Goal: Task Accomplishment & Management: Complete application form

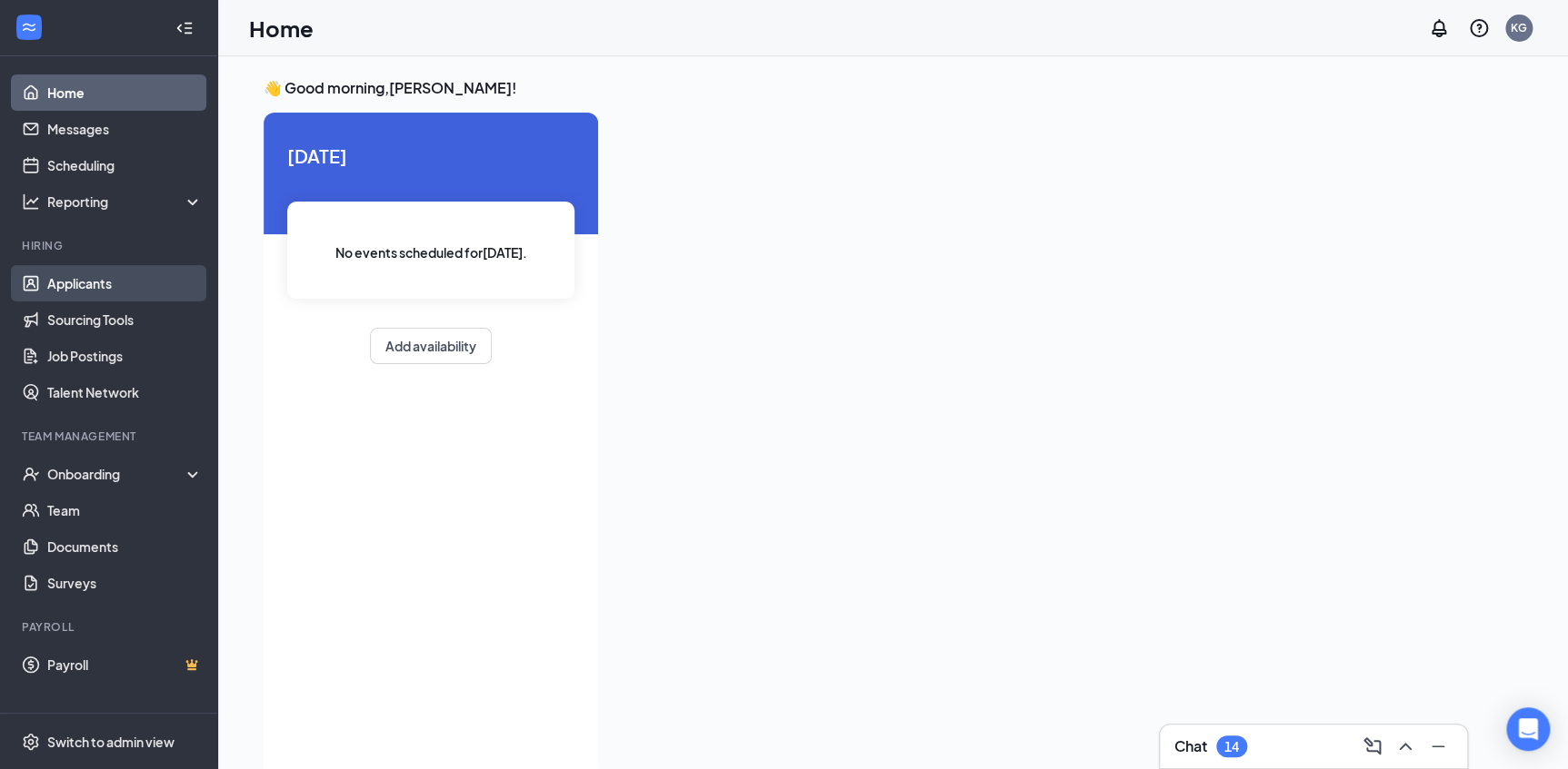
click at [92, 275] on link "Applicants" at bounding box center [125, 283] width 155 height 36
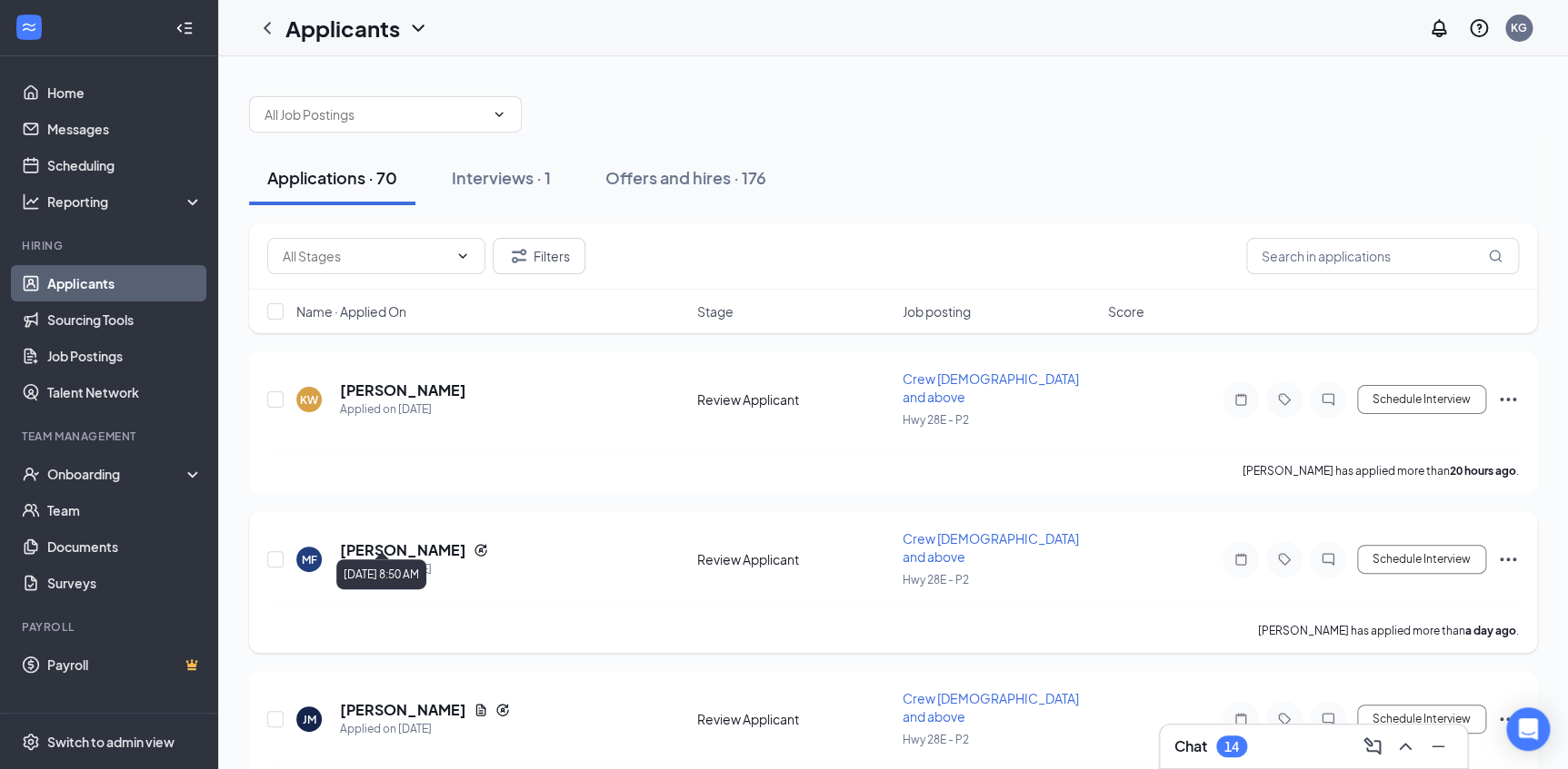
click at [418, 560] on div "Applied on [DATE]" at bounding box center [414, 569] width 148 height 18
click at [434, 541] on h5 "[PERSON_NAME]" at bounding box center [403, 551] width 126 height 20
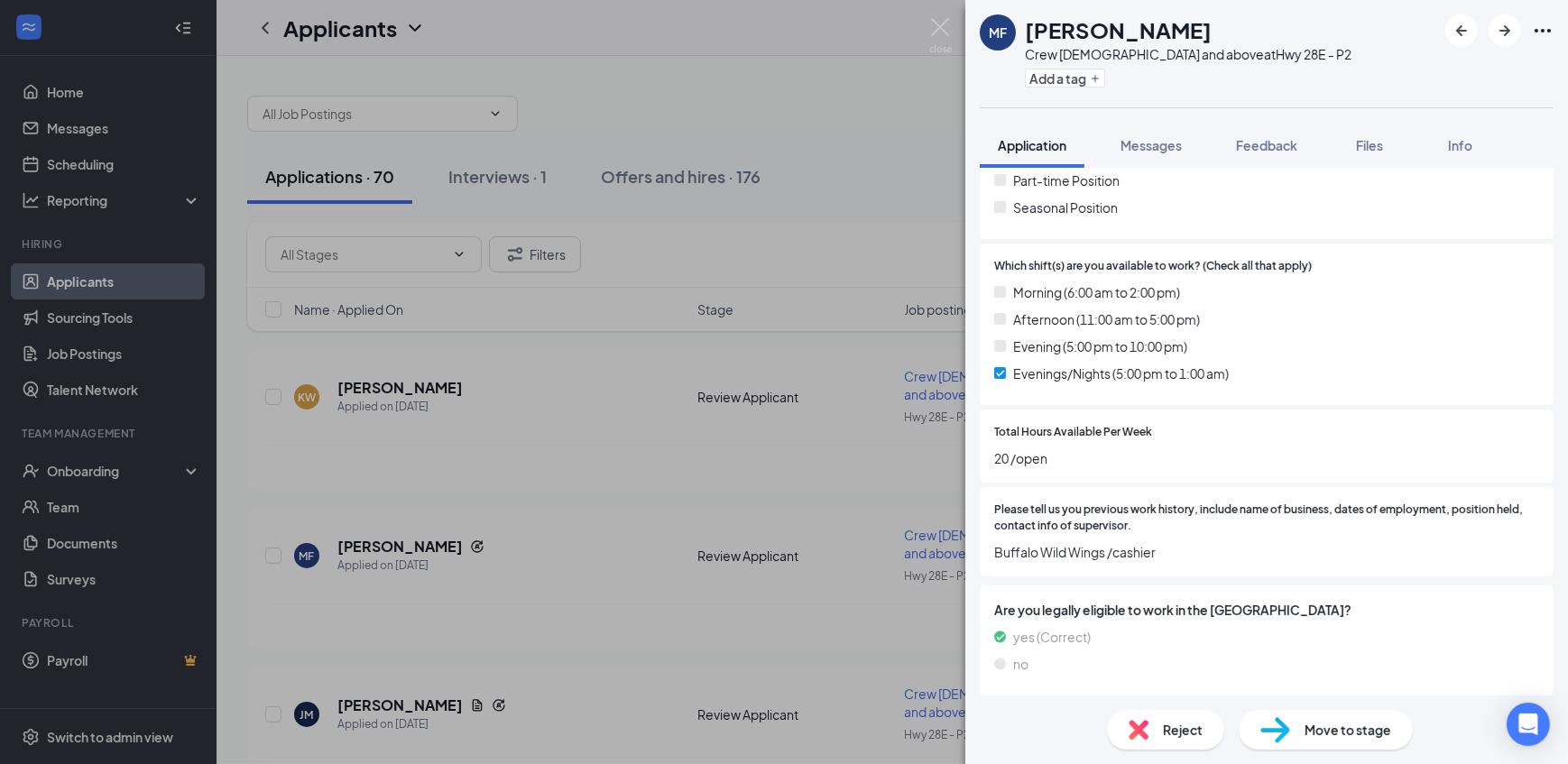
scroll to position [492, 0]
click at [1444, 66] on link "View full application" at bounding box center [1446, 70] width 195 height 18
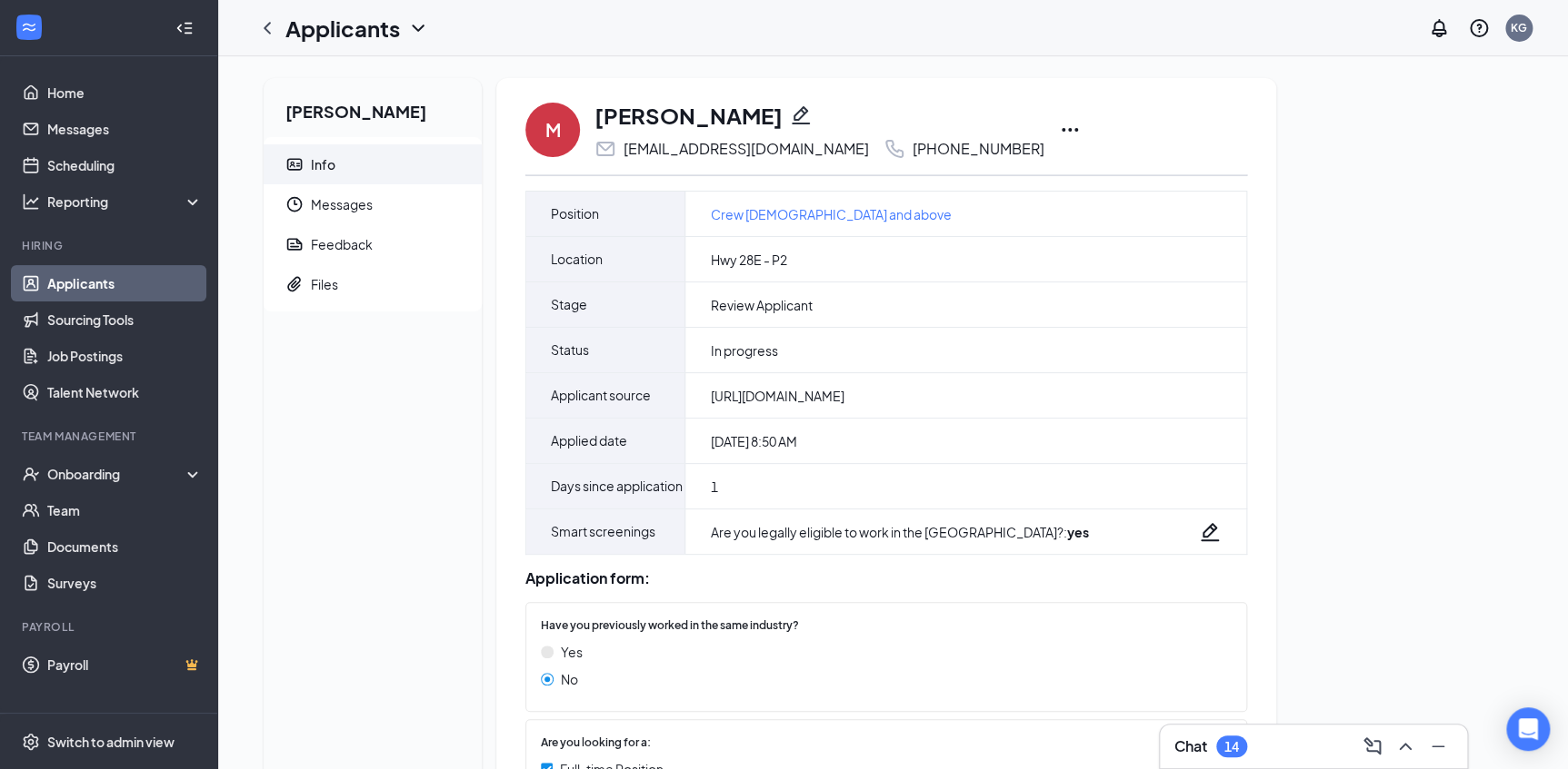
click at [1062, 129] on icon "Ellipses" at bounding box center [1070, 130] width 17 height 4
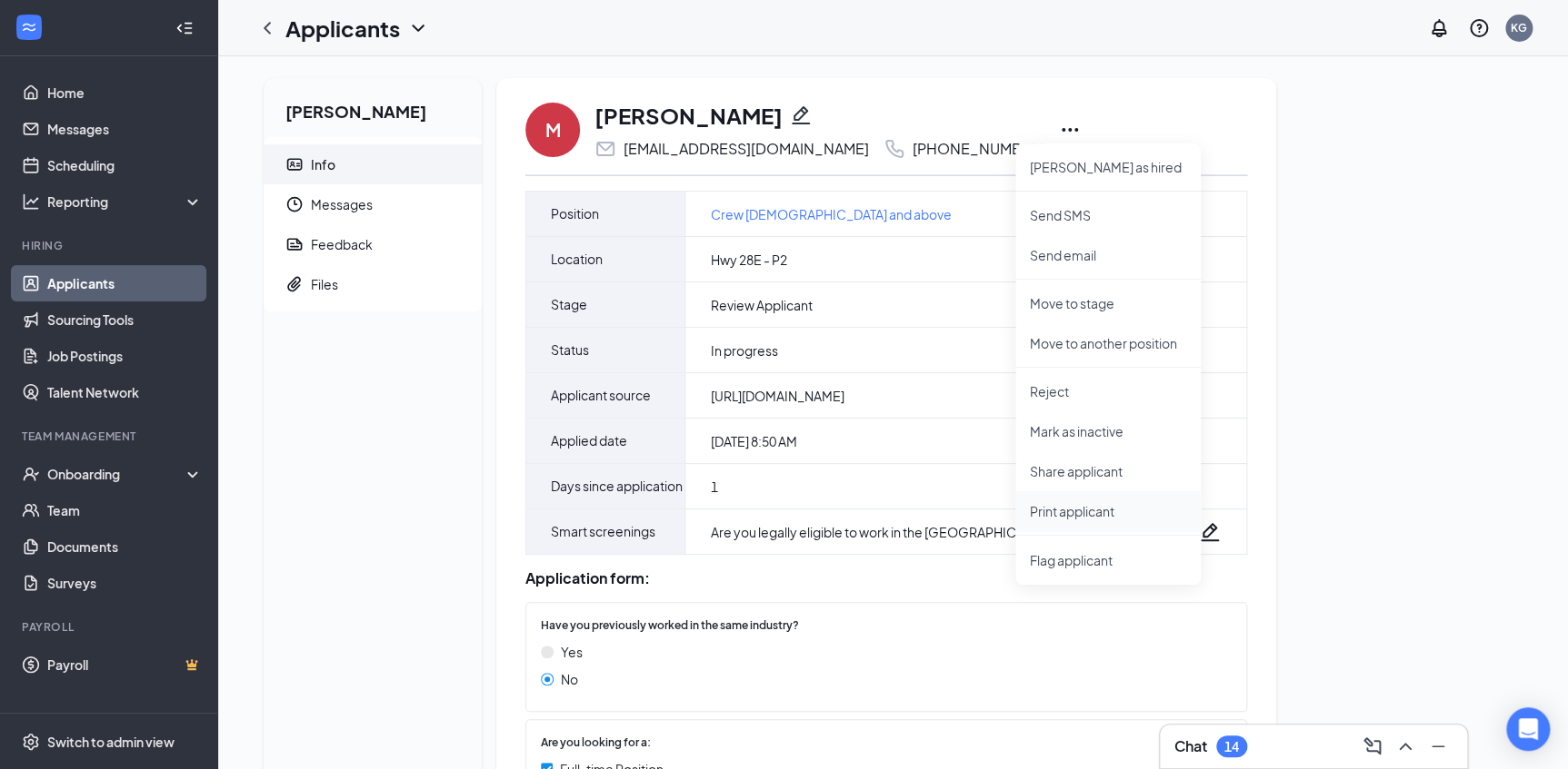
click at [1078, 509] on p "Print applicant" at bounding box center [1108, 511] width 156 height 18
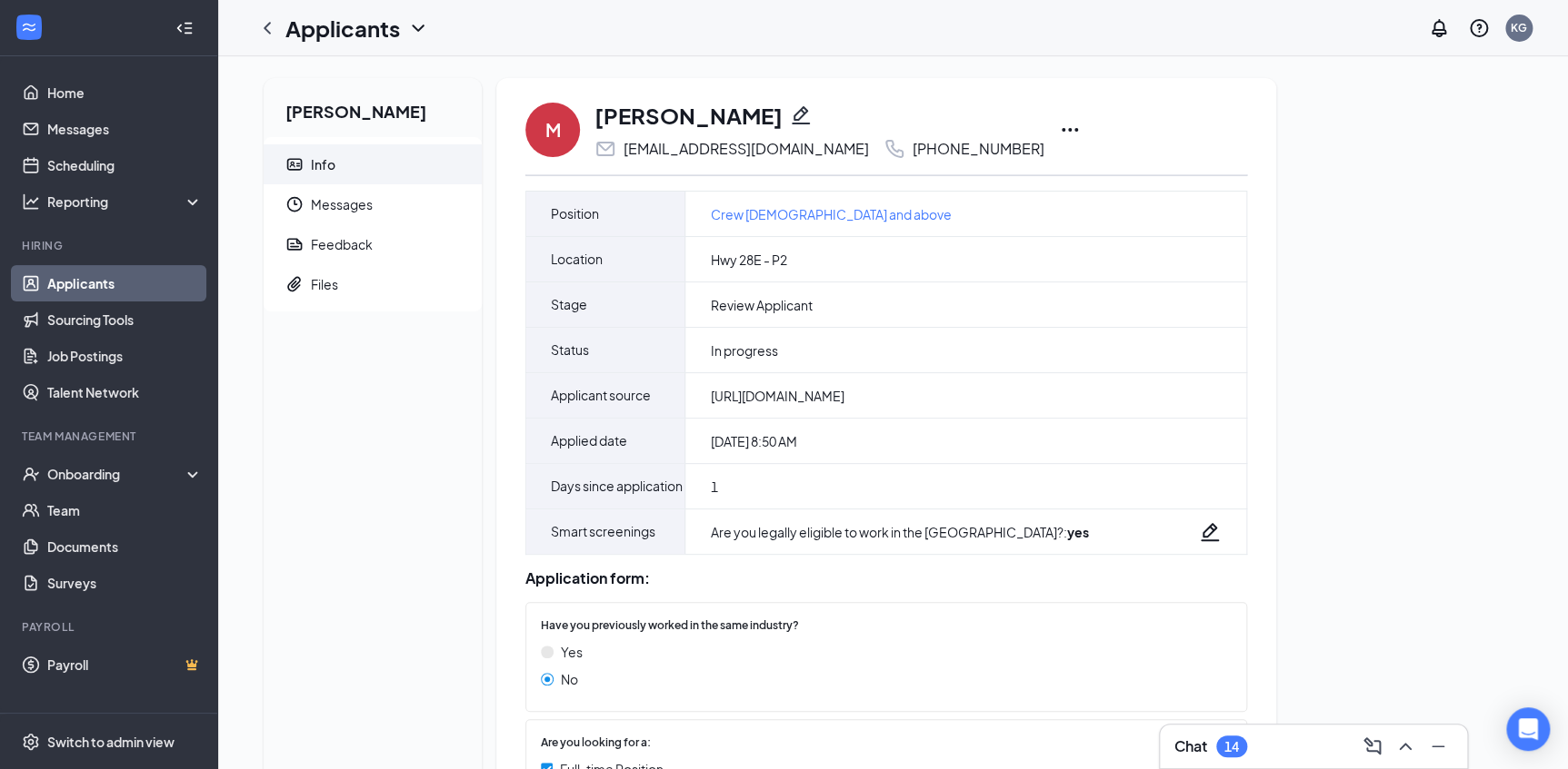
click at [1566, 691] on div "Makenzie Fisher Info Messages Feedback Files M Makenzie Fisher fishermakenzie85…" at bounding box center [893, 657] width 1349 height 1202
click at [1062, 130] on icon "Ellipses" at bounding box center [1070, 130] width 17 height 4
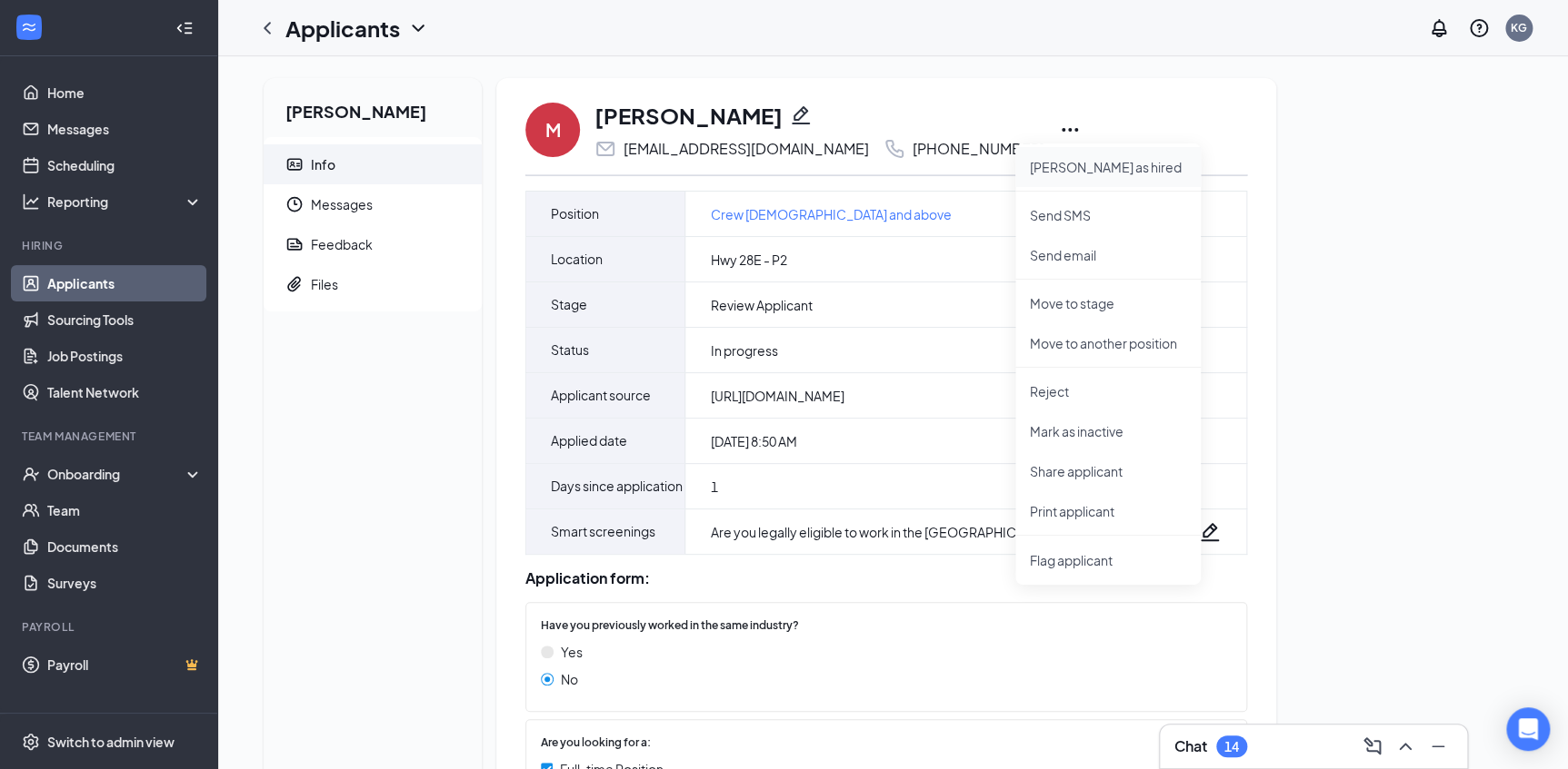
click at [1070, 165] on p "Mark as hired" at bounding box center [1108, 167] width 156 height 18
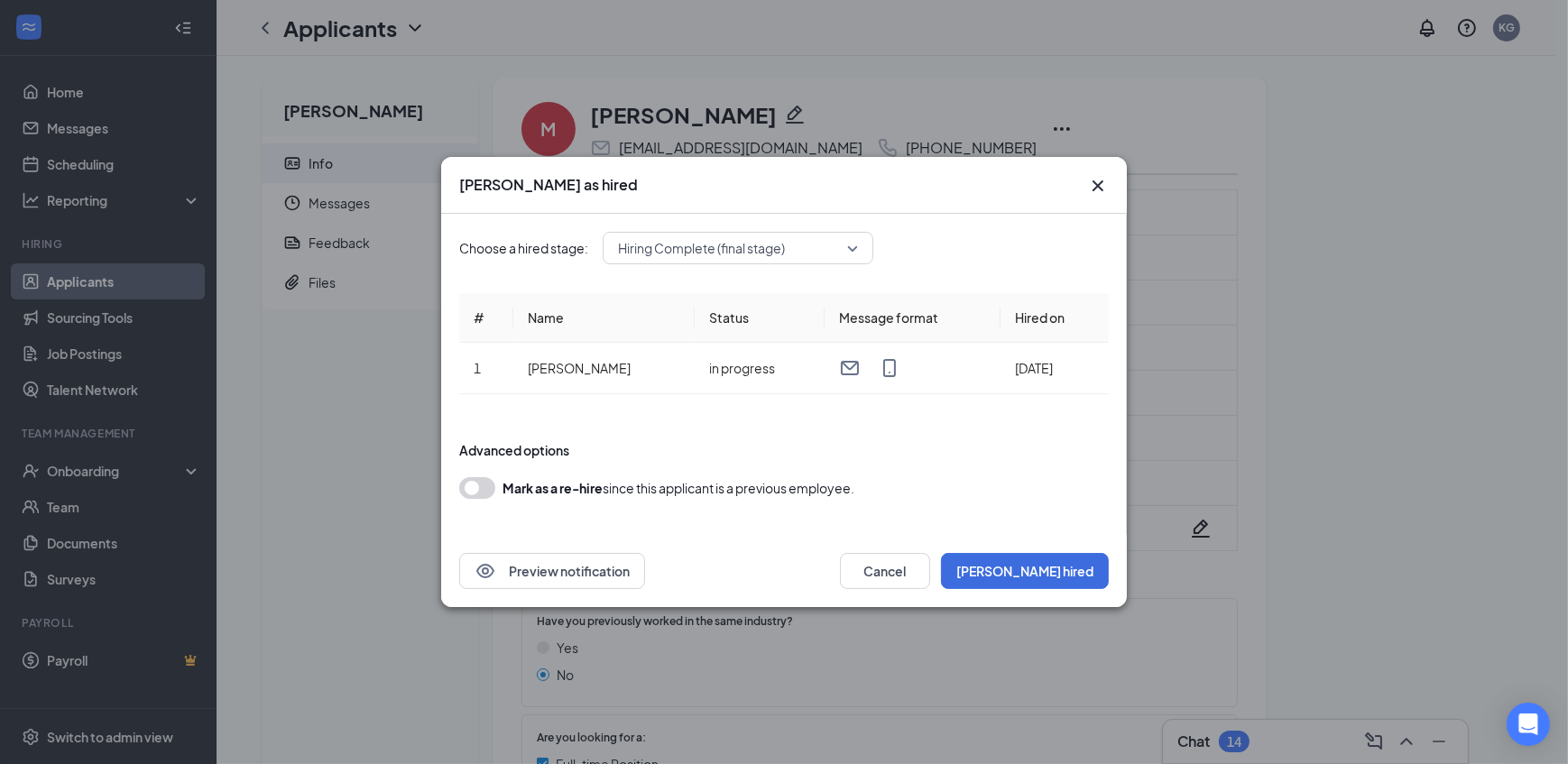
click at [854, 244] on span "Hiring Complete (final stage)" at bounding box center [738, 248] width 240 height 27
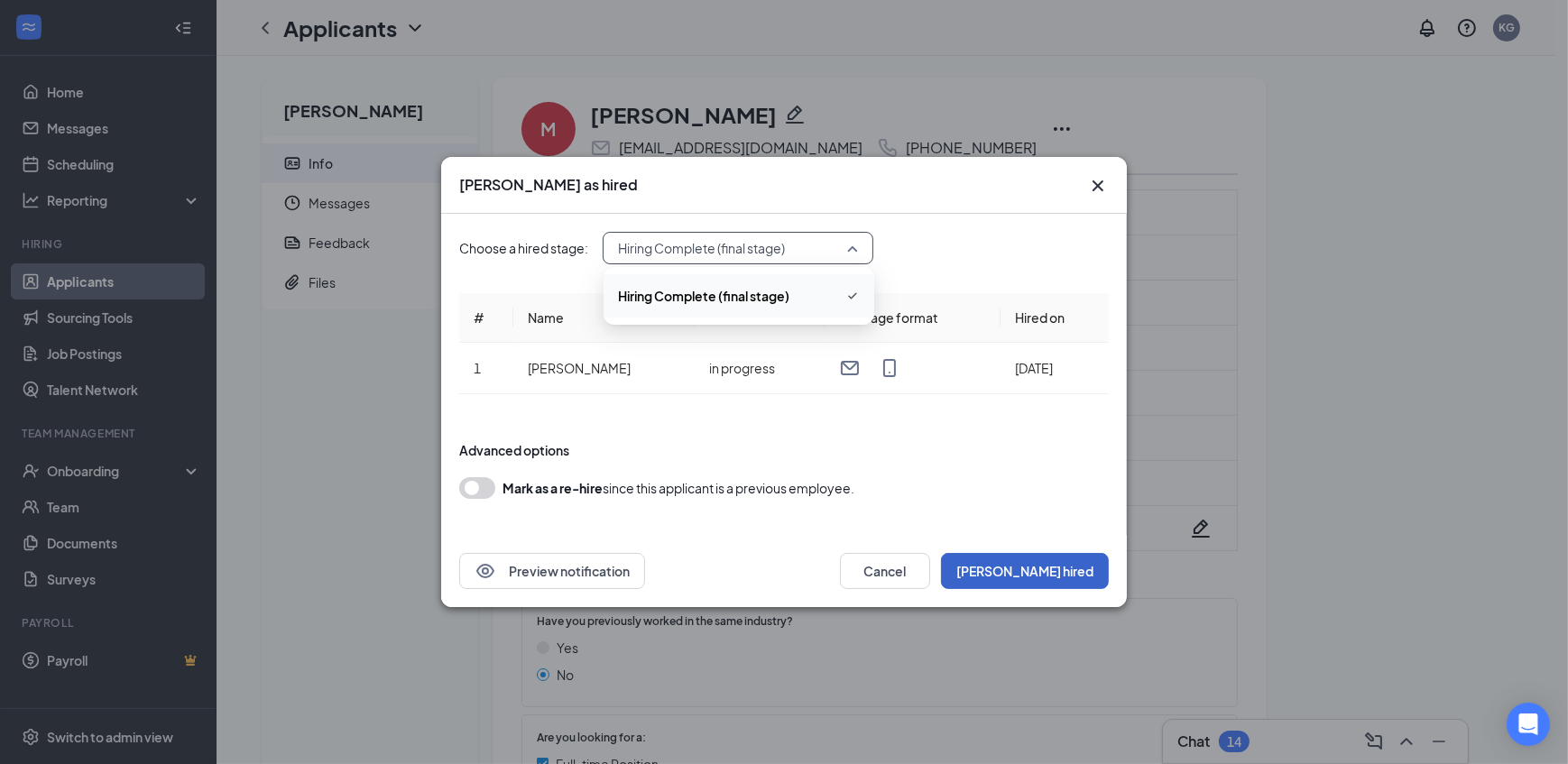
click at [1066, 573] on button "Mark hired" at bounding box center [1025, 570] width 168 height 36
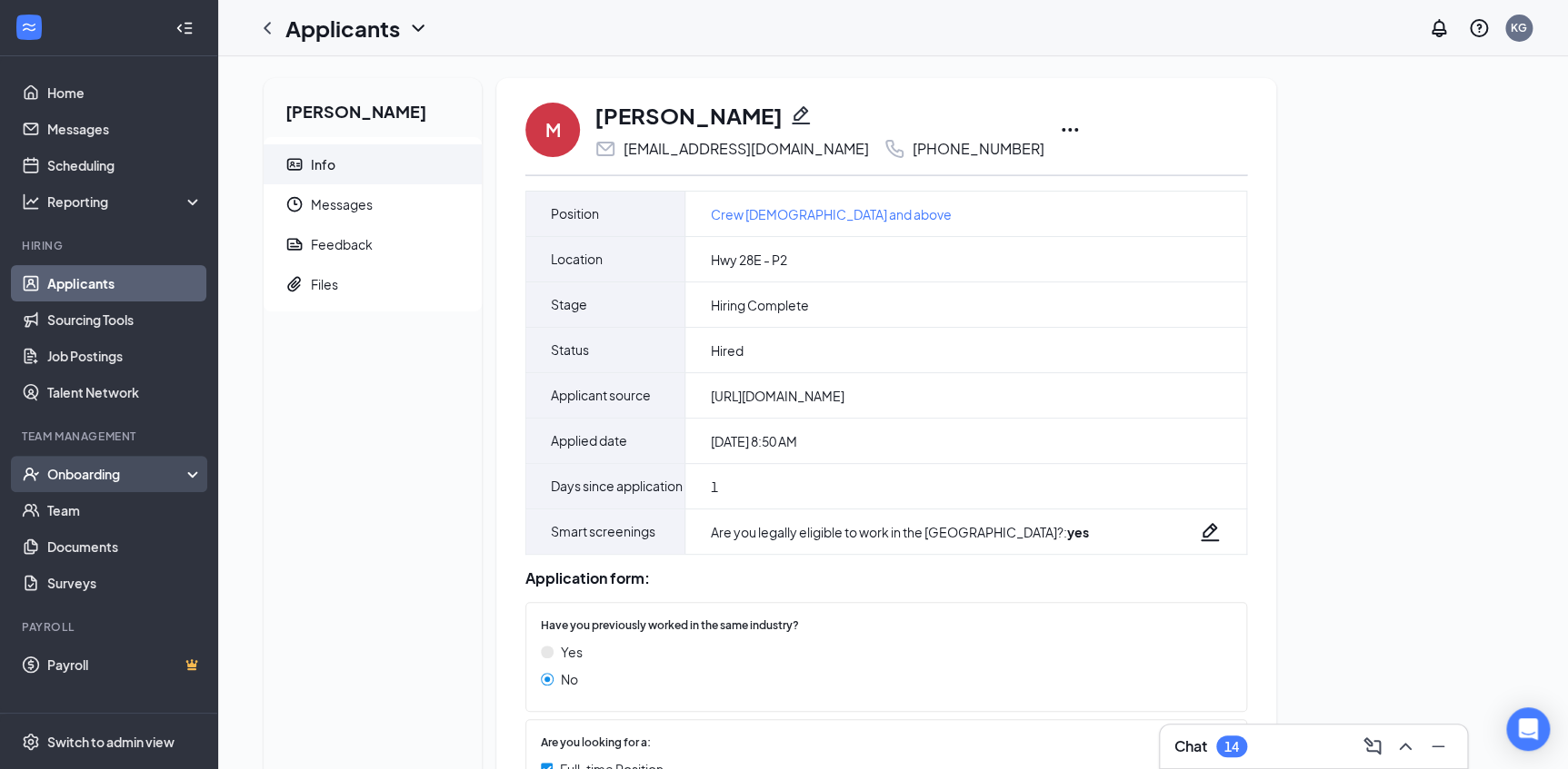
click at [113, 472] on div "Onboarding" at bounding box center [118, 474] width 140 height 18
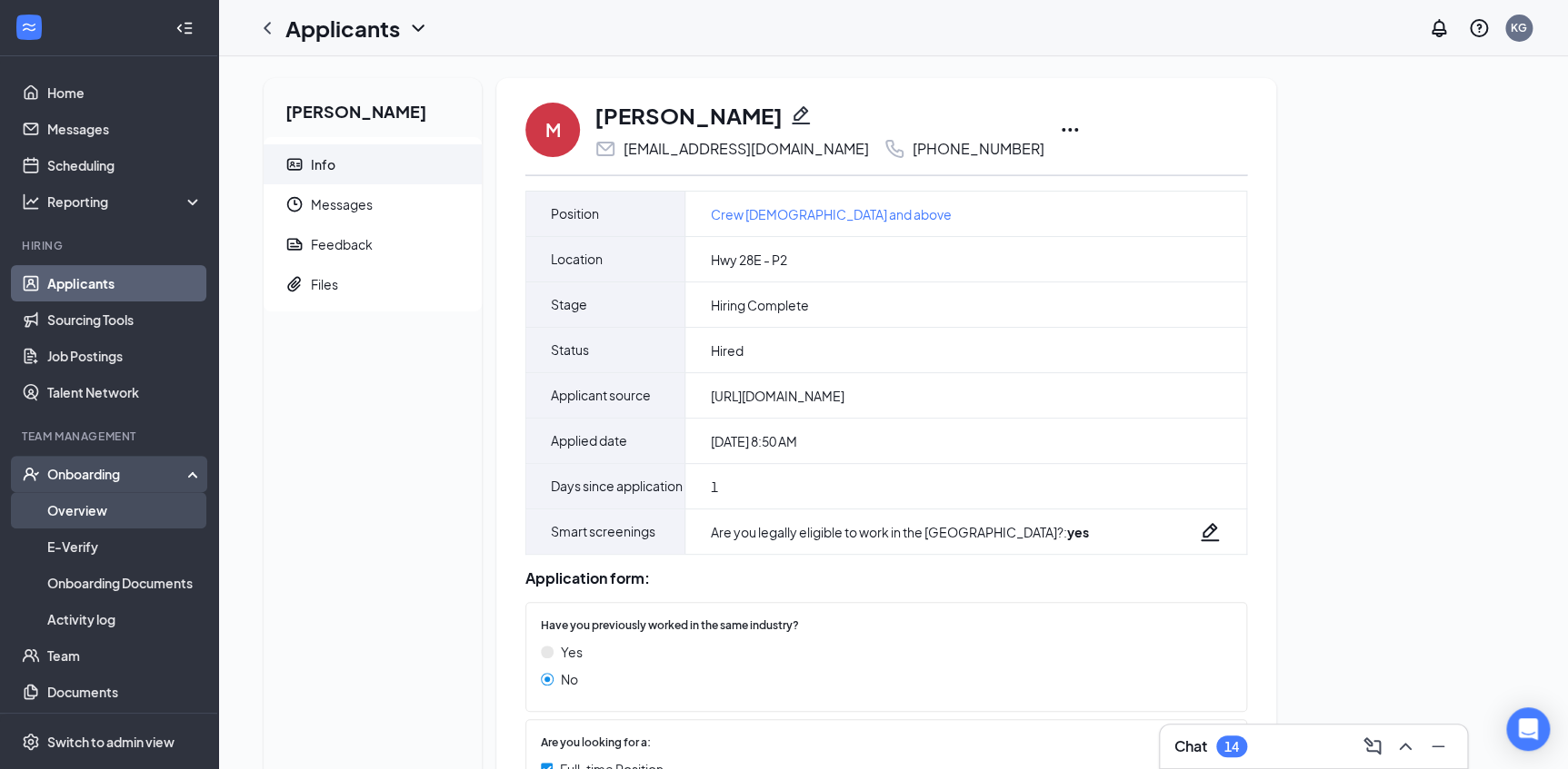
click at [99, 506] on link "Overview" at bounding box center [125, 510] width 155 height 36
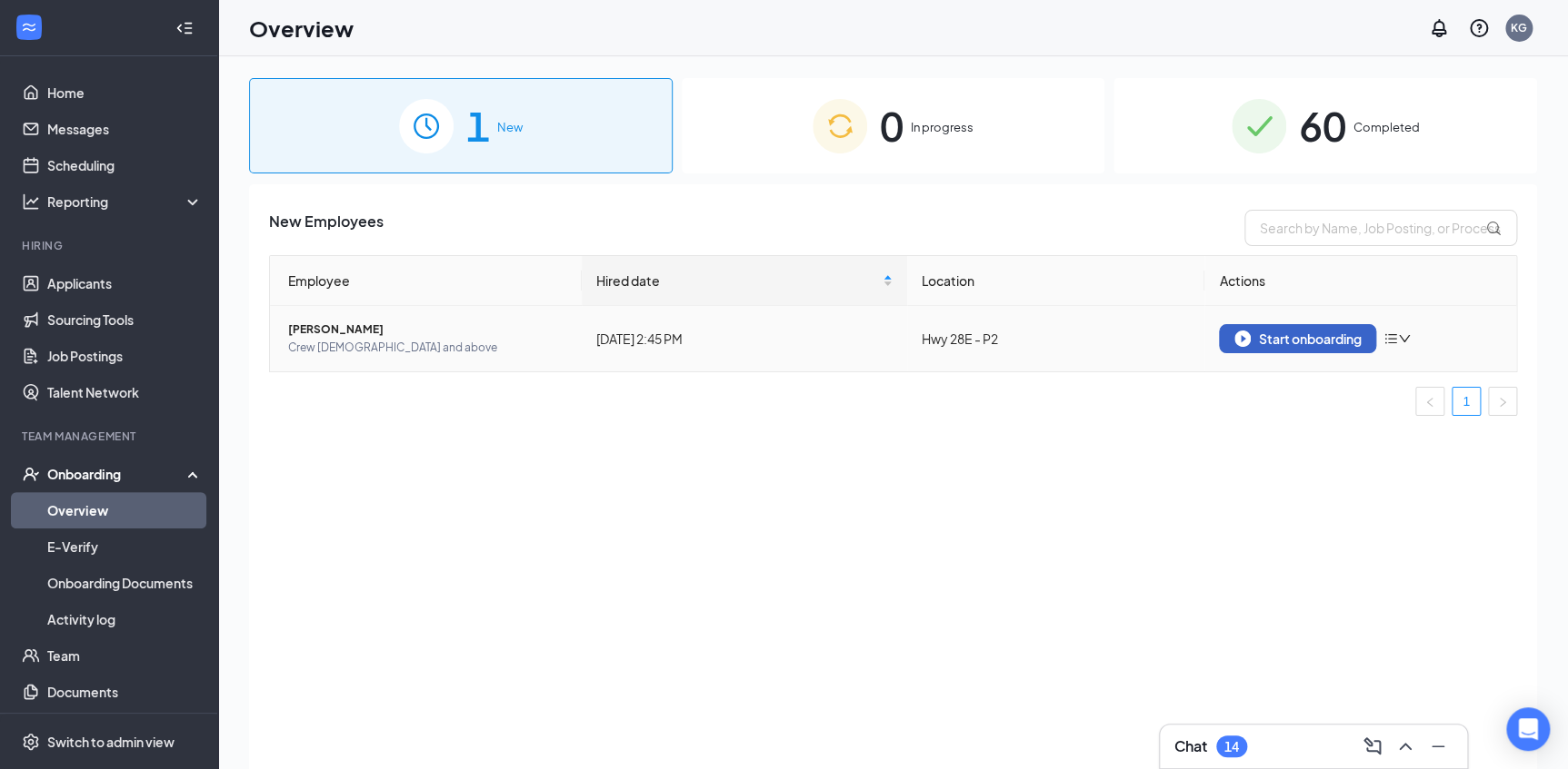
click at [1293, 332] on div "Start onboarding" at bounding box center [1297, 339] width 126 height 17
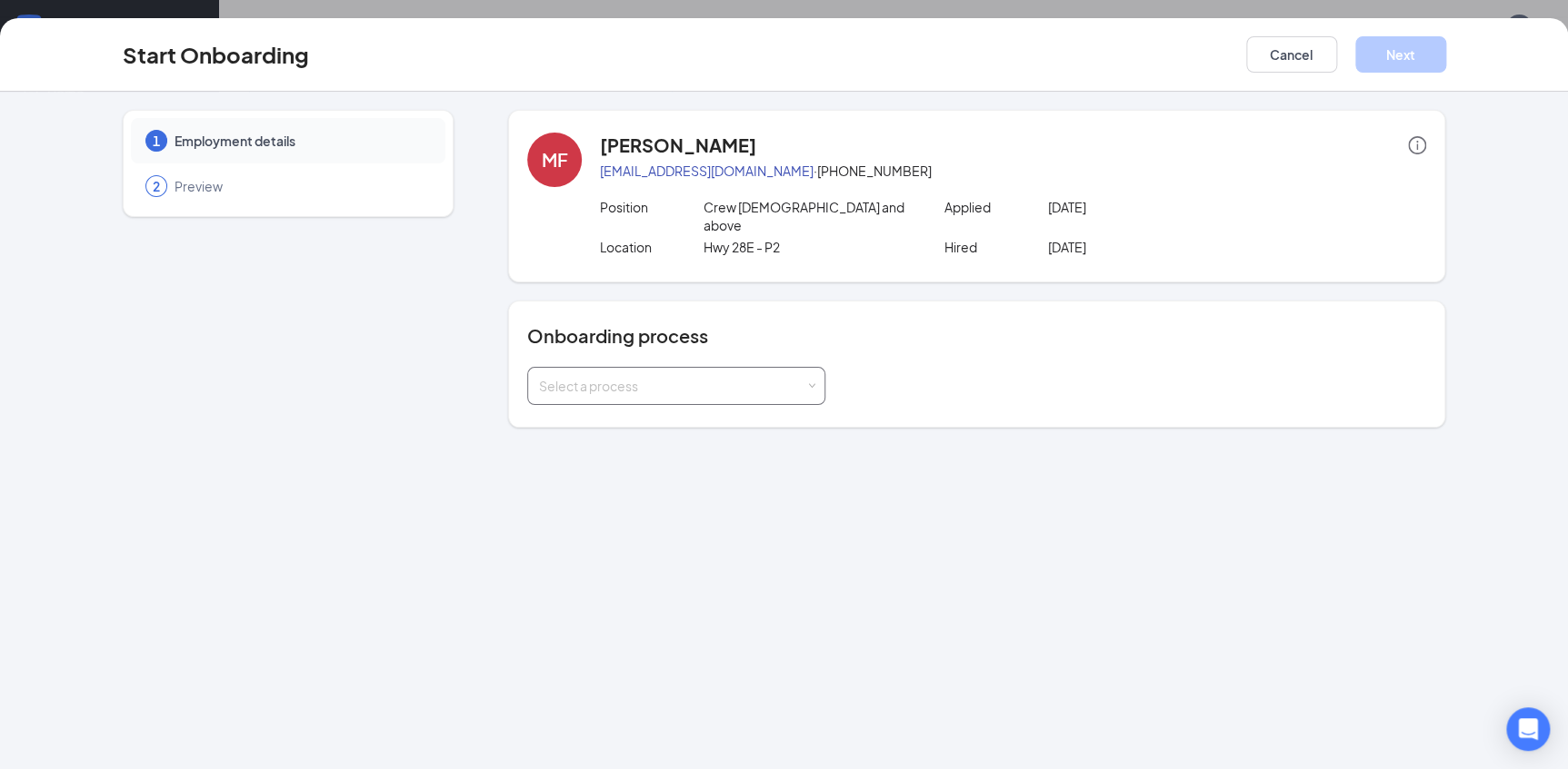
click at [813, 383] on span at bounding box center [812, 386] width 8 height 8
click at [699, 411] on li "Crew Onboarding" at bounding box center [675, 405] width 298 height 33
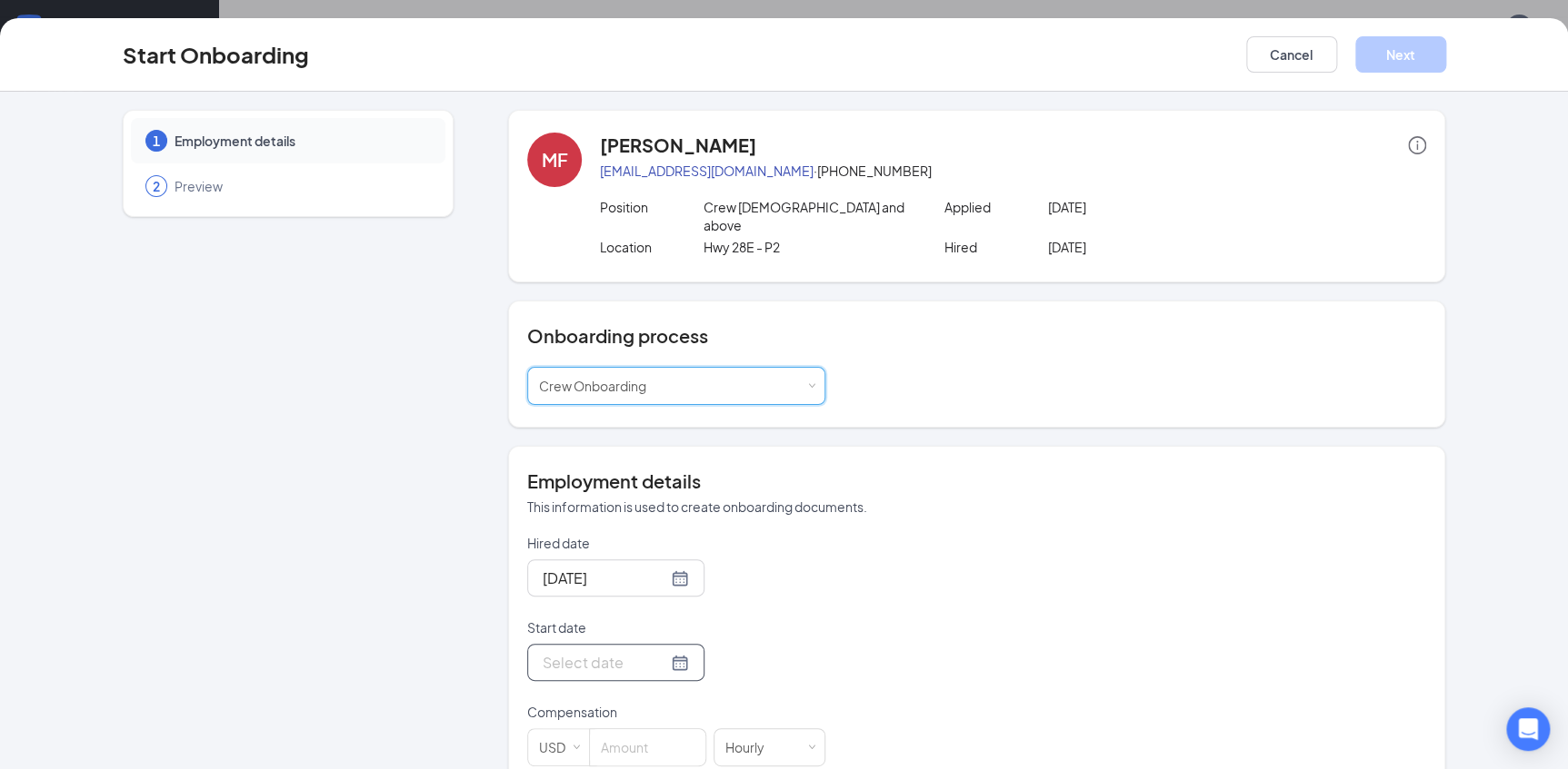
click at [664, 652] on div at bounding box center [616, 662] width 147 height 22
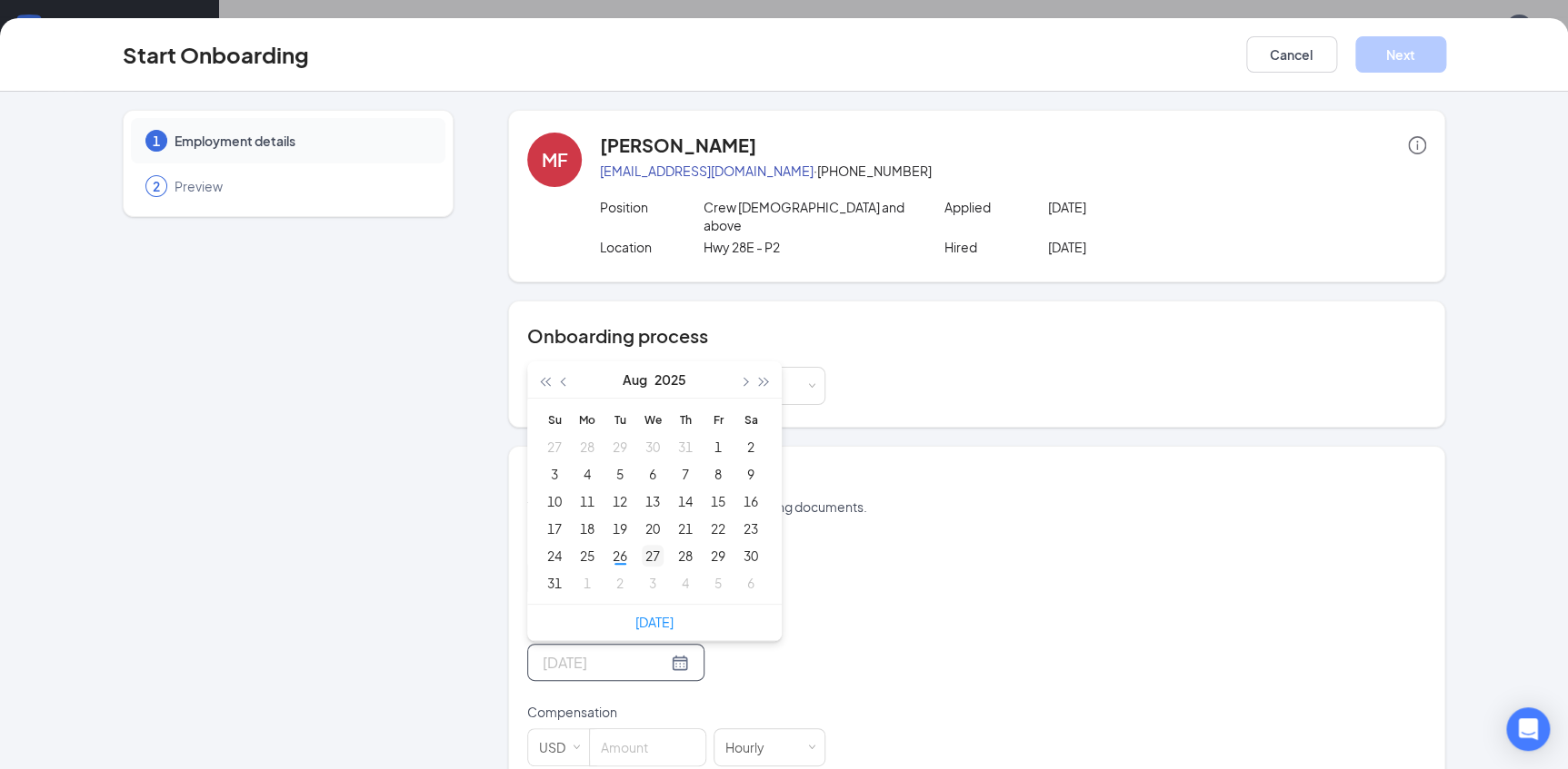
type input "Aug 27, 2025"
click at [645, 545] on div "27" at bounding box center [652, 555] width 21 height 21
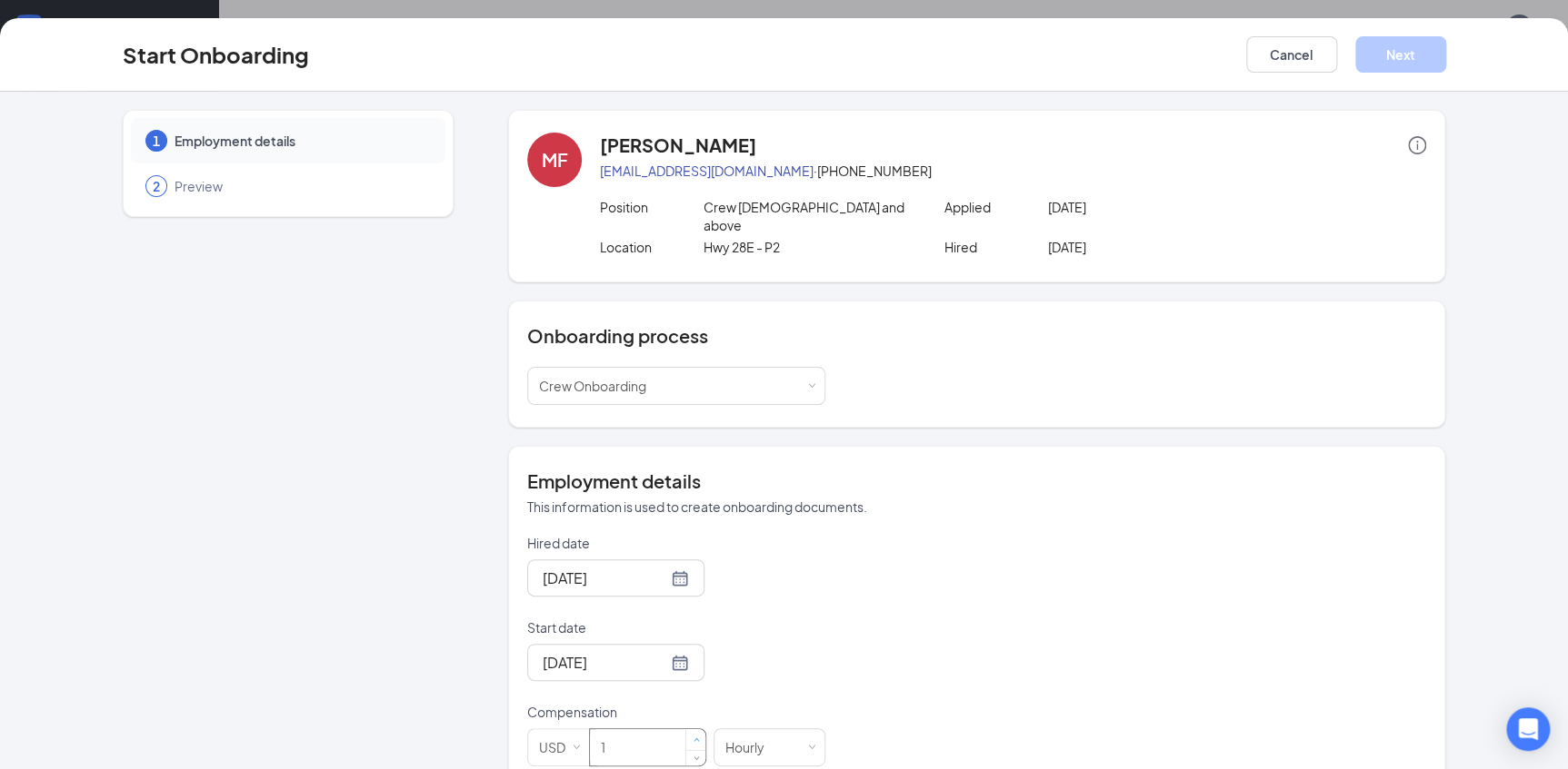
click at [694, 738] on span "Increase Value" at bounding box center [697, 741] width 7 height 7
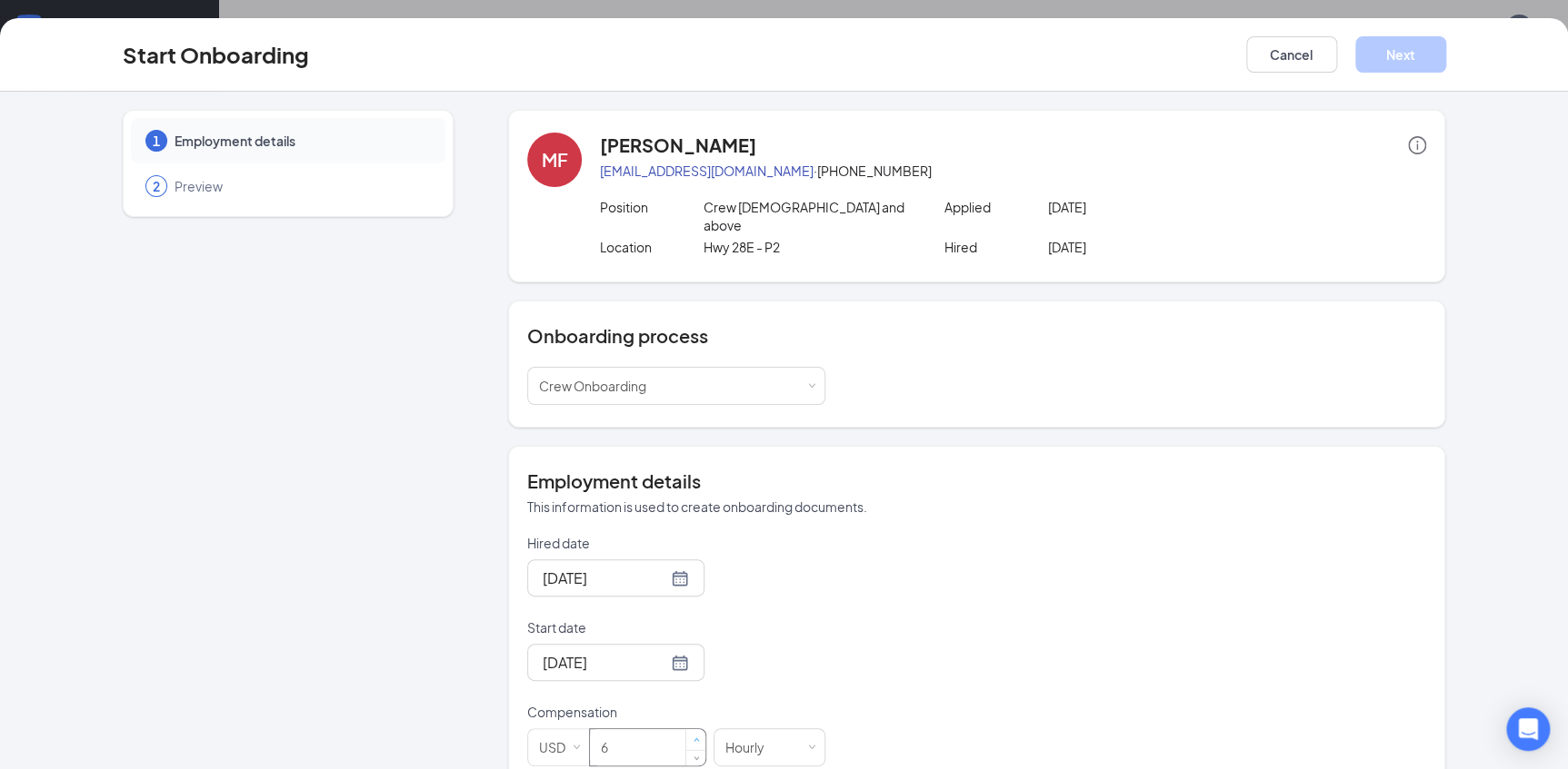
click at [694, 738] on span "Increase Value" at bounding box center [697, 741] width 7 height 7
type input "10"
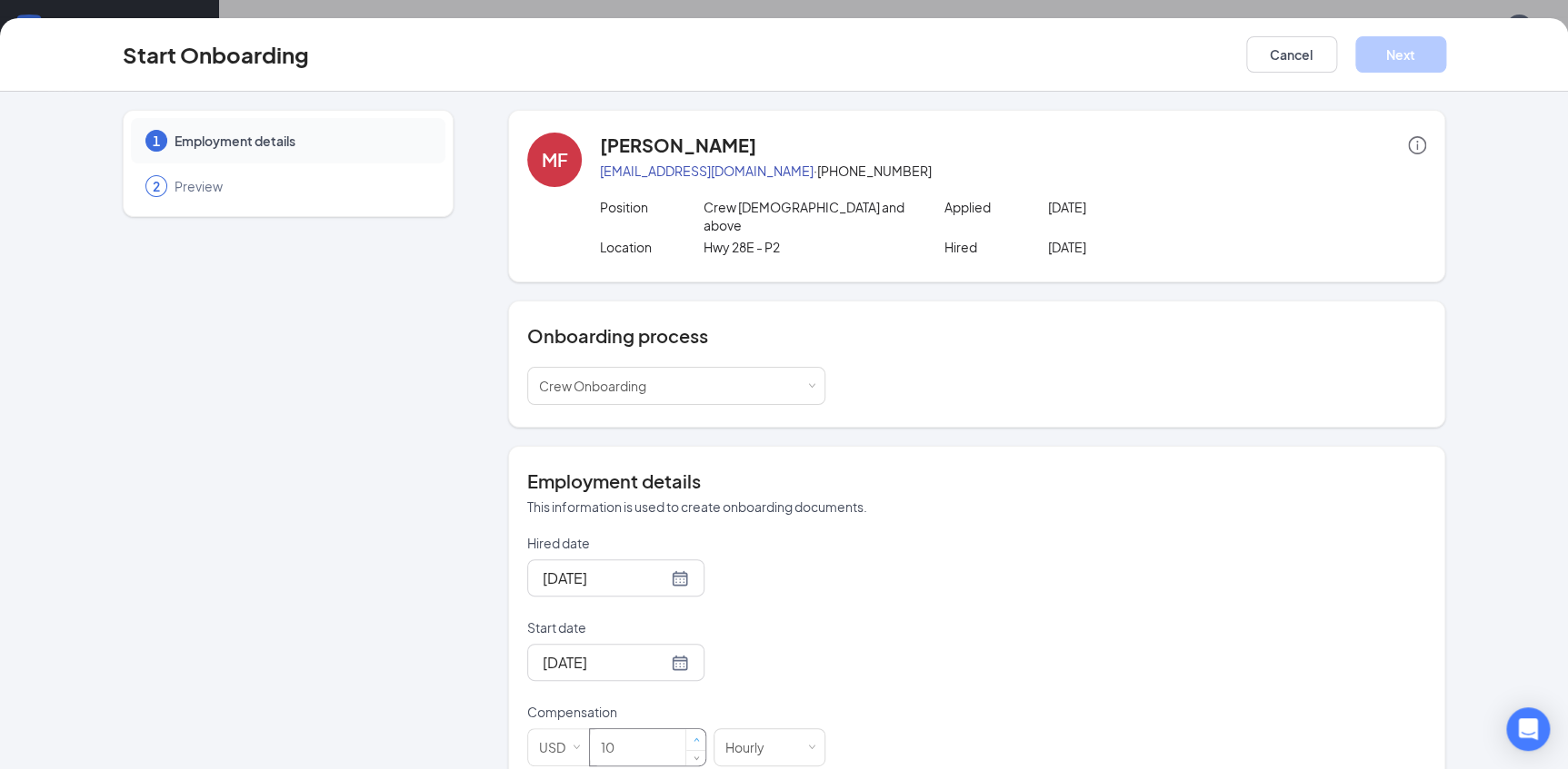
click at [694, 738] on span "Increase Value" at bounding box center [697, 741] width 7 height 7
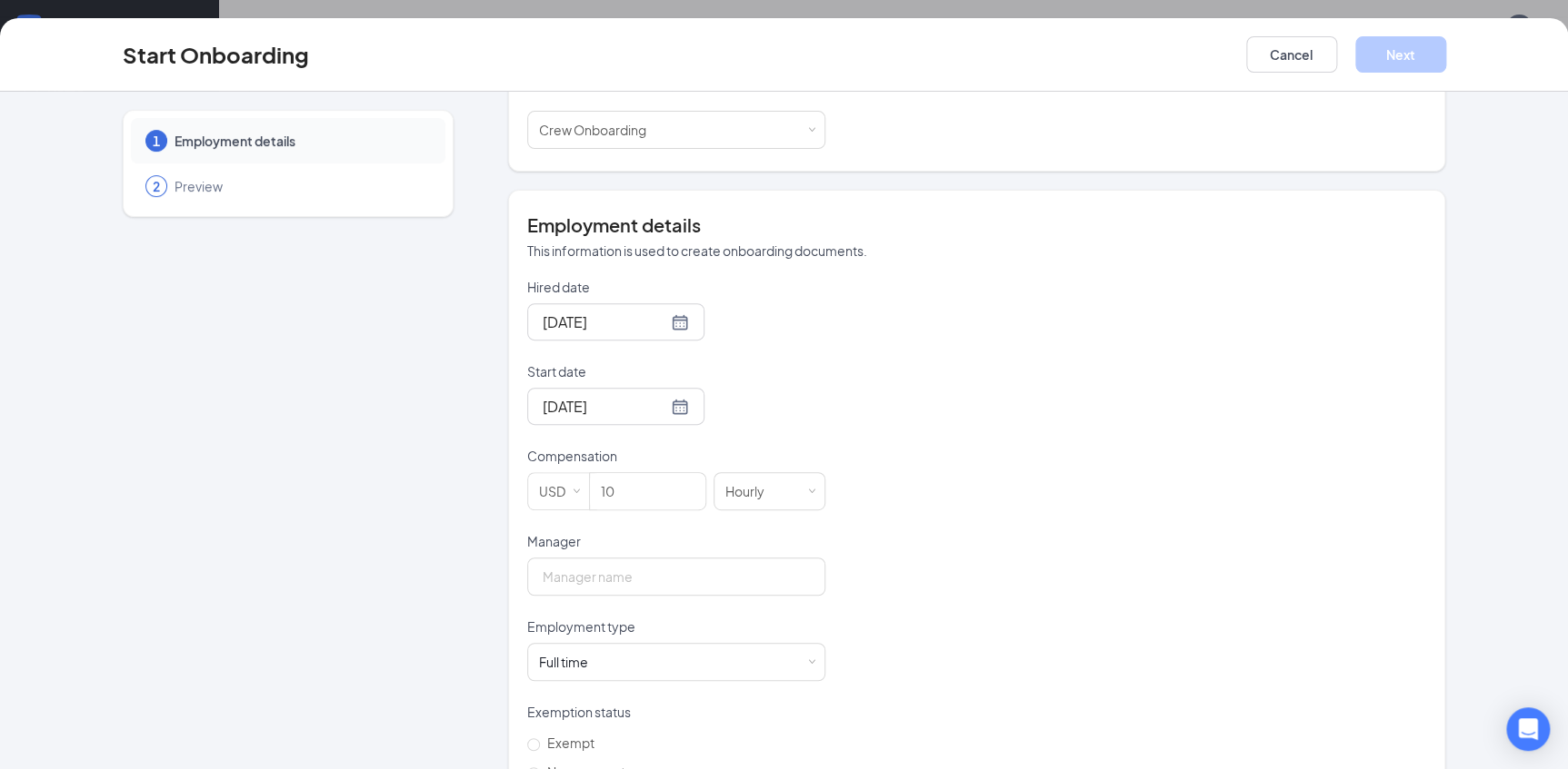
scroll to position [294, 0]
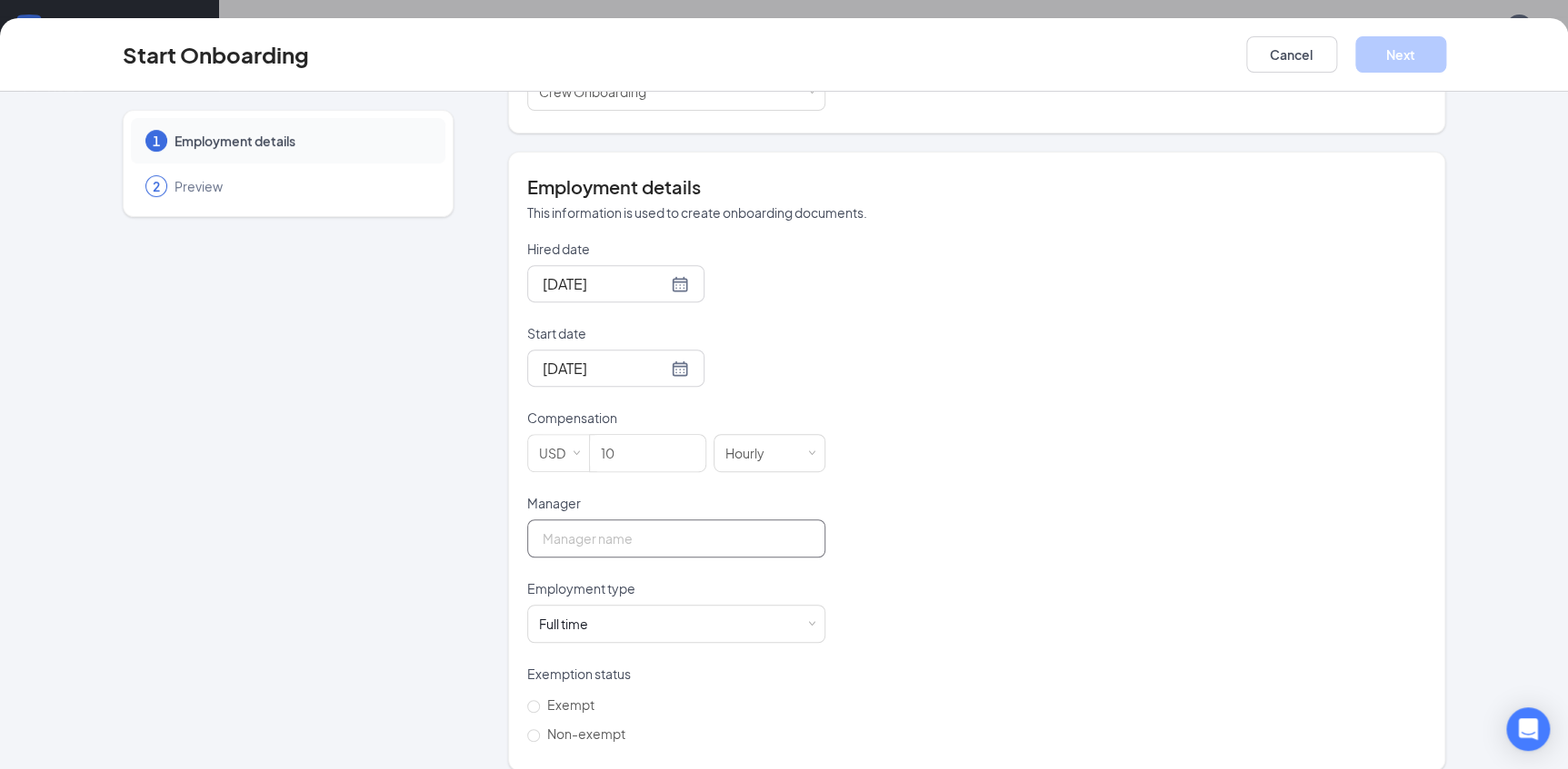
click at [801, 526] on input "Manager" at bounding box center [676, 538] width 298 height 38
type input "Randy Dew"
click at [528, 729] on input "Non-exempt" at bounding box center [533, 735] width 13 height 13
radio input "true"
click at [1398, 58] on button "Next" at bounding box center [1401, 53] width 91 height 36
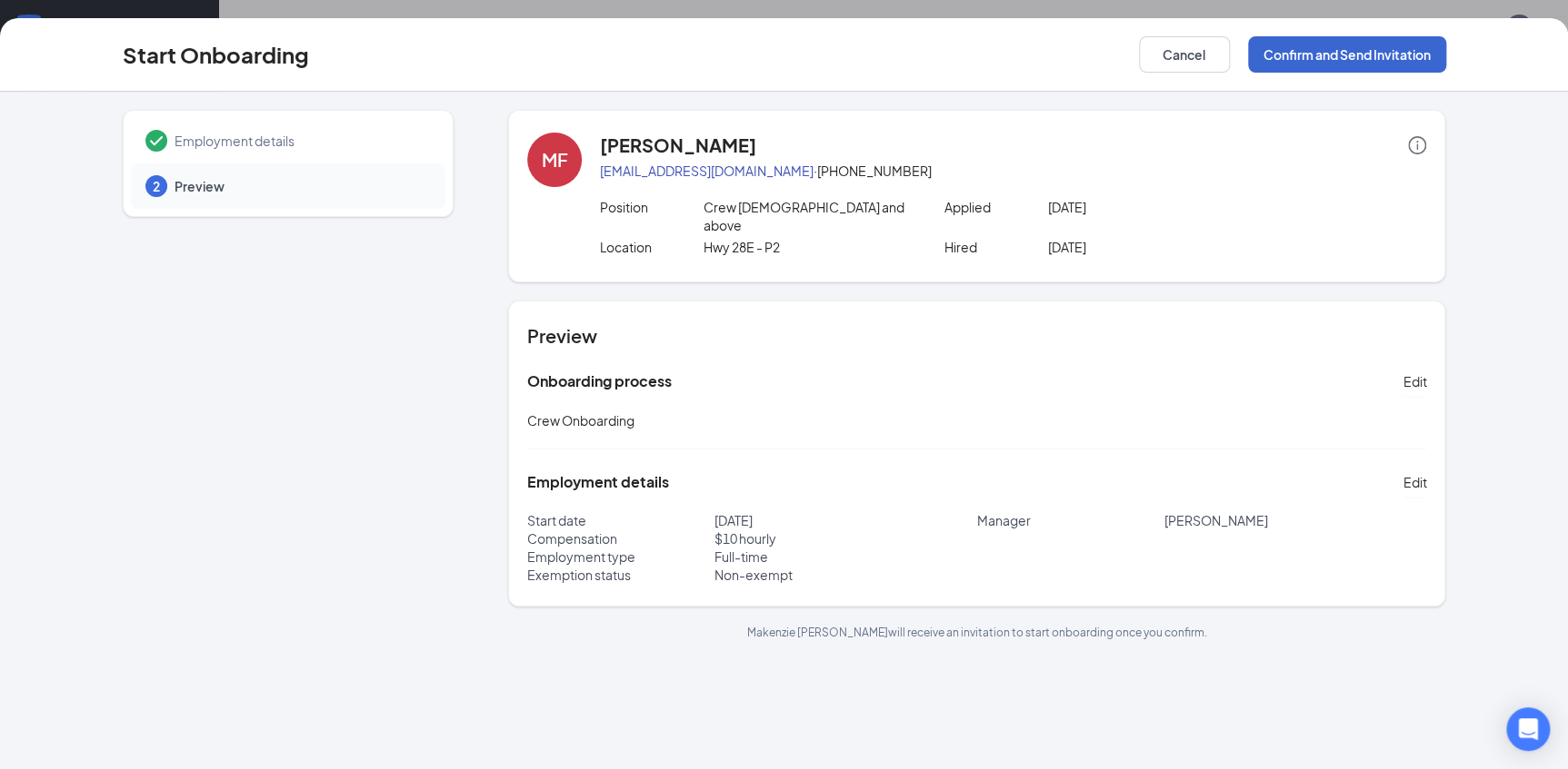
scroll to position [0, 0]
click at [1338, 45] on button "Confirm and Send Invitation" at bounding box center [1347, 53] width 198 height 36
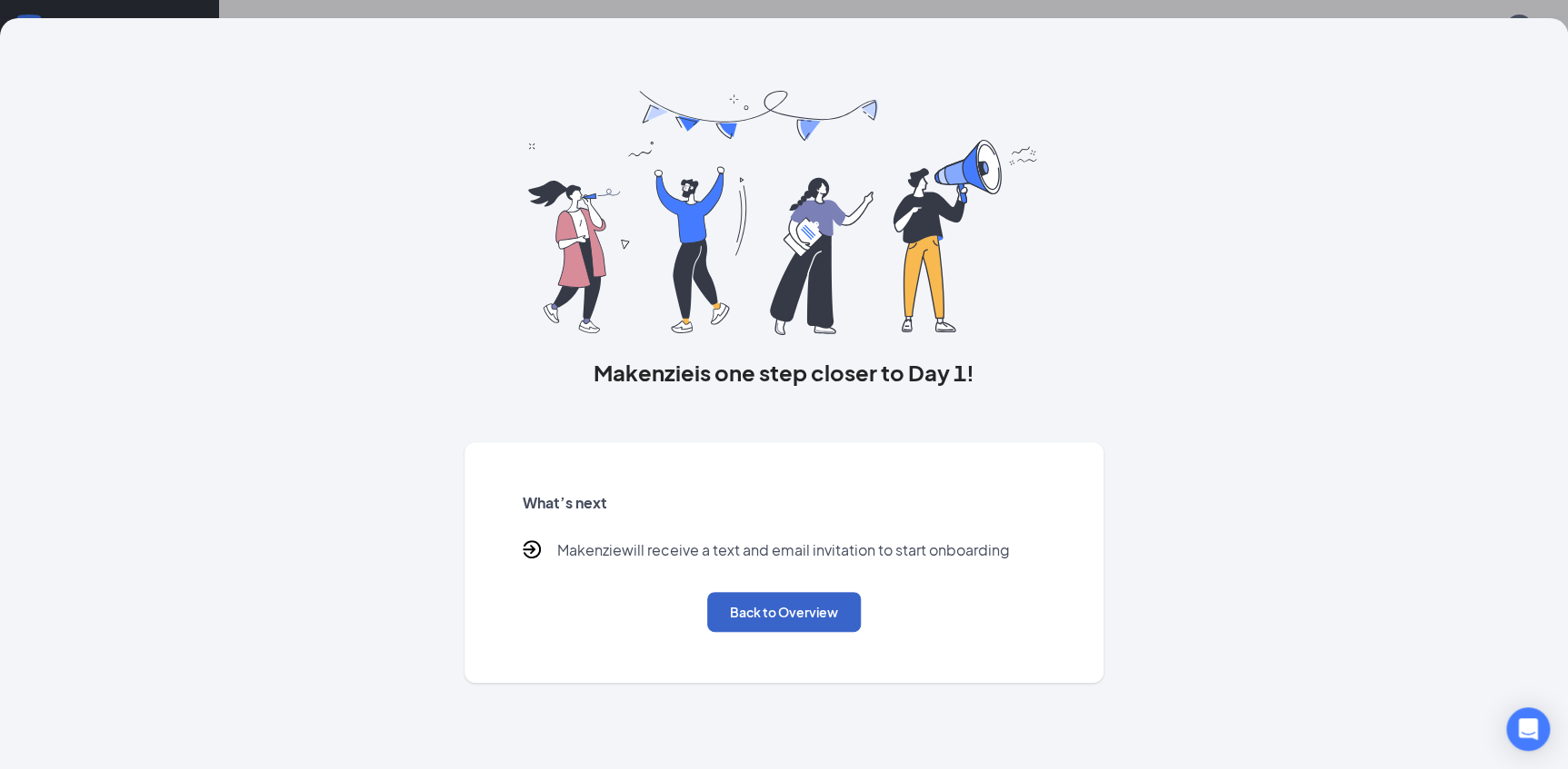
click at [806, 606] on button "Back to Overview" at bounding box center [784, 612] width 153 height 40
